Goal: Task Accomplishment & Management: Use online tool/utility

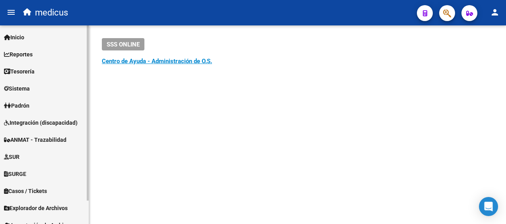
click at [37, 107] on link "Padrón" at bounding box center [44, 105] width 89 height 17
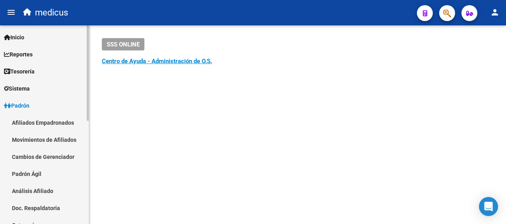
click at [36, 122] on link "Afiliados Empadronados" at bounding box center [44, 122] width 89 height 17
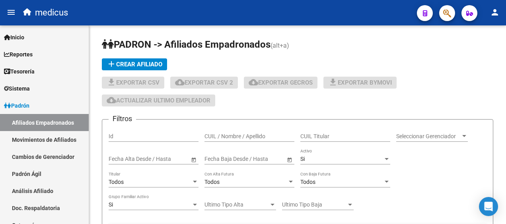
click at [442, 17] on button "button" at bounding box center [447, 13] width 16 height 16
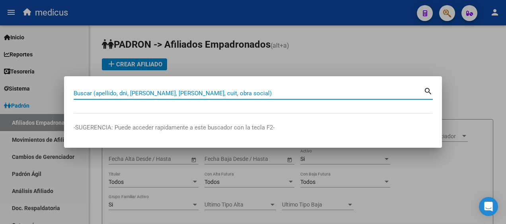
paste input "08714899003"
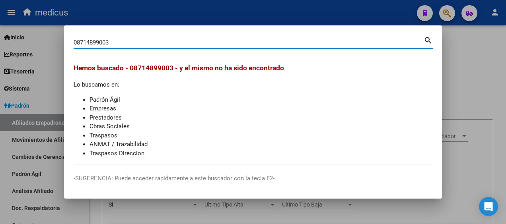
drag, startPoint x: 270, startPoint y: 42, endPoint x: 84, endPoint y: 31, distance: 186.9
click at [95, 31] on mat-dialog-container "08714899003 Buscar (apellido, dni, cuil, nro traspaso, cuit, obra social) searc…" at bounding box center [253, 111] width 378 height 173
type input "08900371489"
drag, startPoint x: 157, startPoint y: 41, endPoint x: 53, endPoint y: 37, distance: 104.3
click at [56, 37] on div "08900371489 Buscar (apellido, dni, cuil, nro traspaso, cuit, obra social) searc…" at bounding box center [253, 112] width 506 height 224
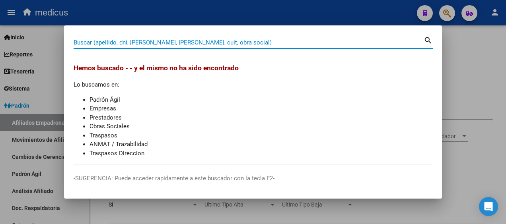
click at [178, 42] on input "Buscar (apellido, dni, [PERSON_NAME], [PERSON_NAME], cuit, obra social)" at bounding box center [249, 42] width 350 height 7
paste input "20180050133"
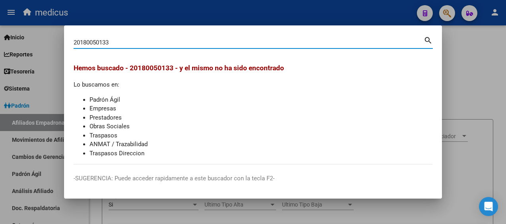
type input "20180050133"
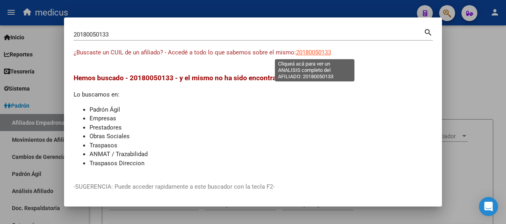
click at [312, 53] on span "20180050133" at bounding box center [313, 52] width 35 height 7
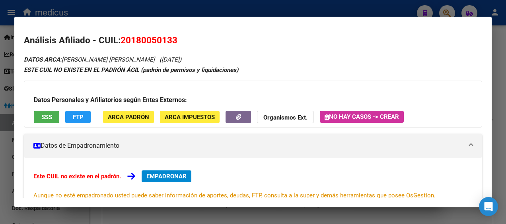
click at [49, 114] on span "SSS" at bounding box center [46, 117] width 11 height 7
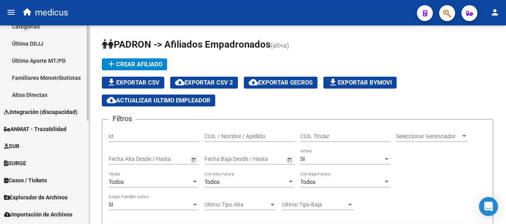
scroll to position [215, 0]
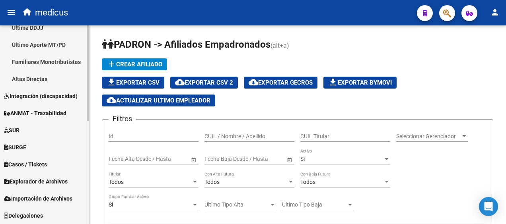
click at [30, 148] on link "SURGE" at bounding box center [44, 147] width 89 height 17
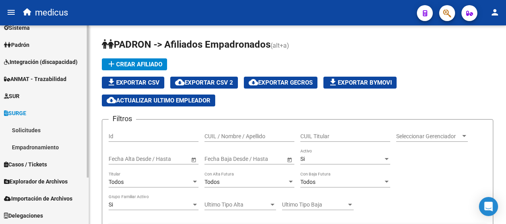
scroll to position [61, 0]
click at [36, 125] on link "Solicitudes" at bounding box center [44, 130] width 89 height 17
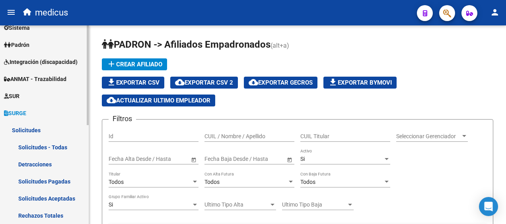
scroll to position [101, 0]
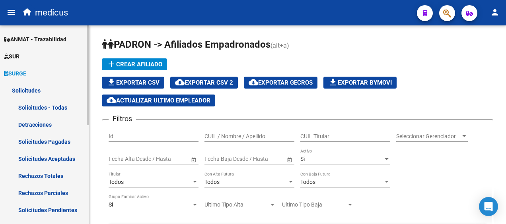
click at [56, 155] on link "Solicitudes Aceptadas" at bounding box center [44, 158] width 89 height 17
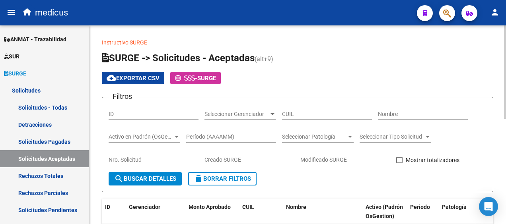
click at [429, 136] on div at bounding box center [428, 137] width 4 height 2
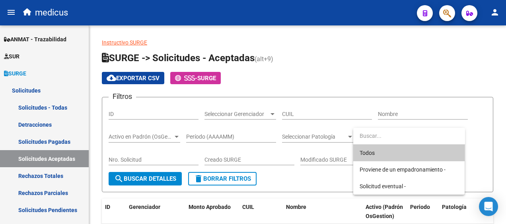
click at [476, 128] on div at bounding box center [253, 112] width 506 height 224
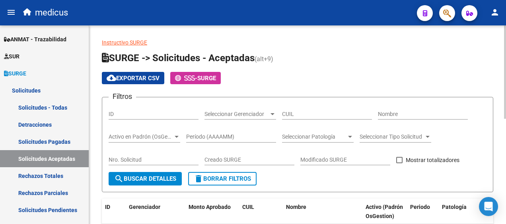
click at [351, 134] on div at bounding box center [349, 137] width 7 height 6
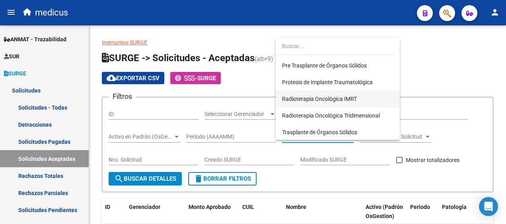
scroll to position [216, 0]
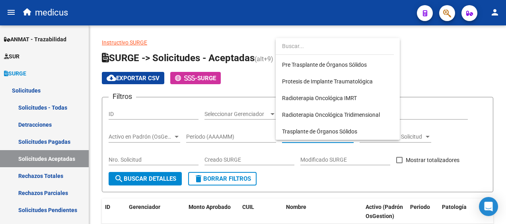
click at [488, 132] on div at bounding box center [253, 112] width 506 height 224
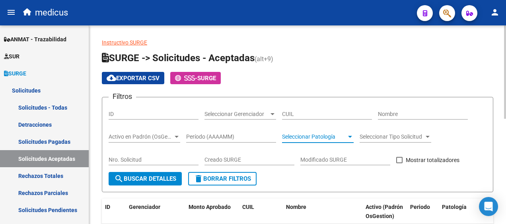
click at [349, 136] on div at bounding box center [350, 137] width 4 height 2
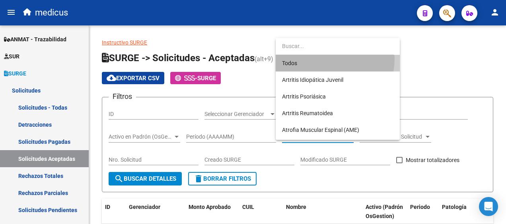
click at [324, 59] on span "Todos" at bounding box center [337, 63] width 111 height 17
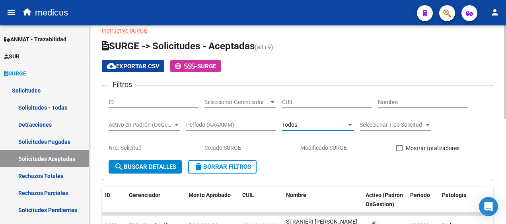
scroll to position [0, 0]
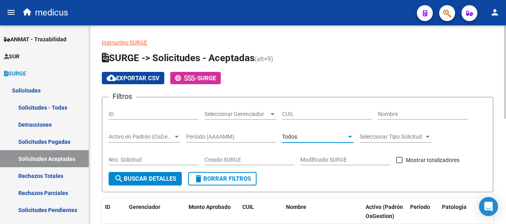
click at [151, 77] on span "cloud_download Exportar CSV" at bounding box center [133, 78] width 53 height 7
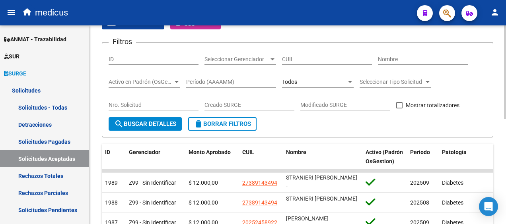
scroll to position [40, 0]
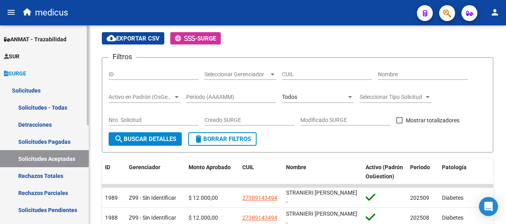
click at [51, 139] on link "Solicitudes Pagadas" at bounding box center [44, 141] width 89 height 17
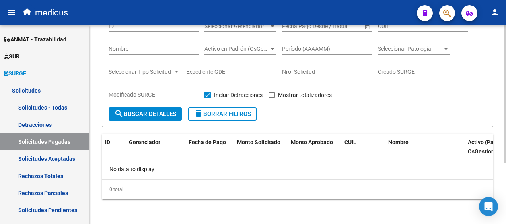
scroll to position [48, 0]
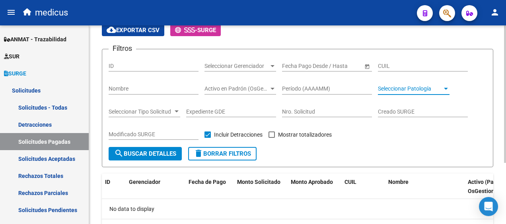
click at [441, 91] on span "Seleccionar Patología" at bounding box center [410, 89] width 64 height 7
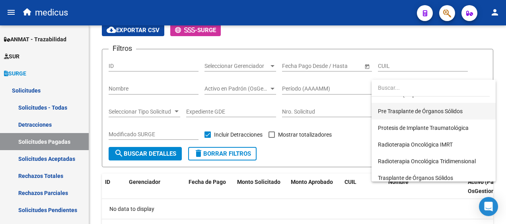
scroll to position [216, 0]
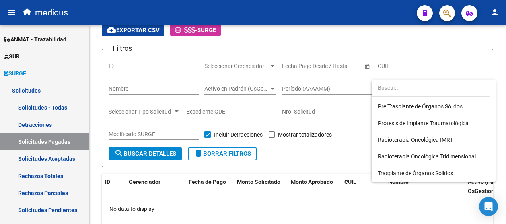
click at [274, 201] on div at bounding box center [253, 112] width 506 height 224
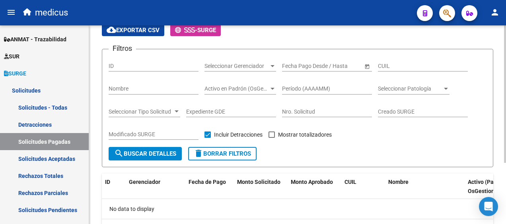
click at [204, 136] on span at bounding box center [207, 135] width 6 height 6
click at [207, 138] on input "Incluir Detracciones" at bounding box center [207, 138] width 0 height 0
click at [163, 149] on button "search Buscar Detalles" at bounding box center [145, 154] width 73 height 14
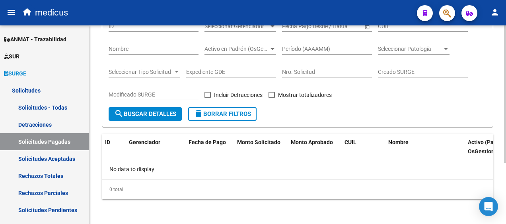
scroll to position [8, 0]
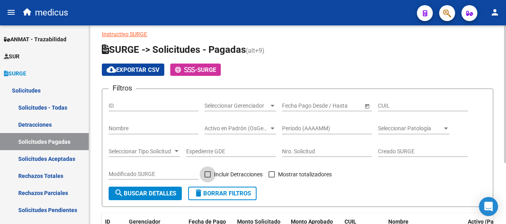
click at [221, 171] on span "Incluir Detracciones" at bounding box center [238, 175] width 49 height 10
click at [208, 178] on input "Incluir Detracciones" at bounding box center [207, 178] width 0 height 0
checkbox input "true"
click at [209, 149] on input "Expediente GDE" at bounding box center [231, 151] width 90 height 7
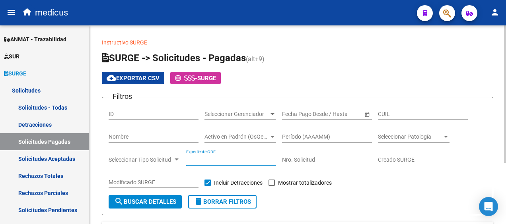
scroll to position [80, 0]
